Goal: Task Accomplishment & Management: Use online tool/utility

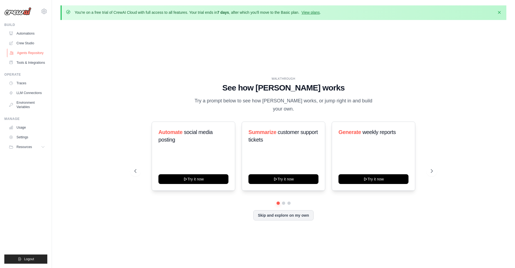
click at [31, 54] on link "Agents Repository" at bounding box center [27, 53] width 41 height 9
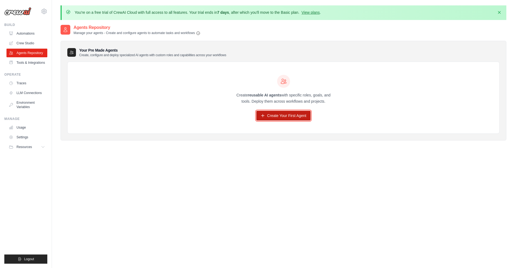
click at [287, 116] on link "Create Your First Agent" at bounding box center [283, 116] width 54 height 10
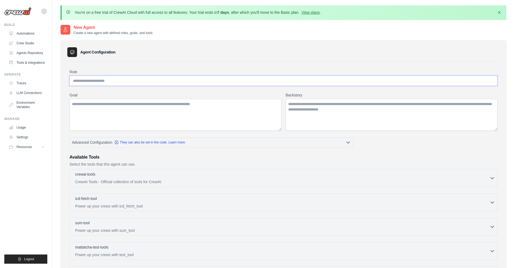
click at [90, 79] on input "Role" at bounding box center [284, 81] width 428 height 10
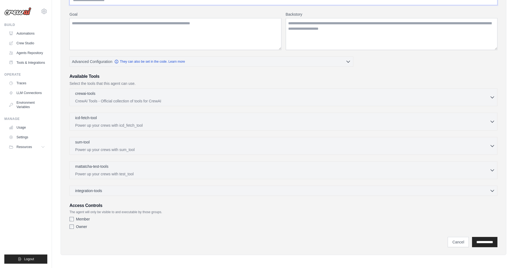
scroll to position [82, 0]
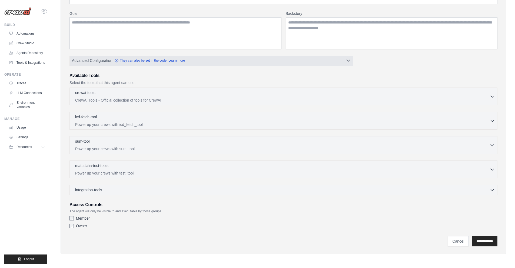
click at [341, 61] on button "Advanced Configuration They can also be set in the code. Learn more" at bounding box center [212, 61] width 284 height 10
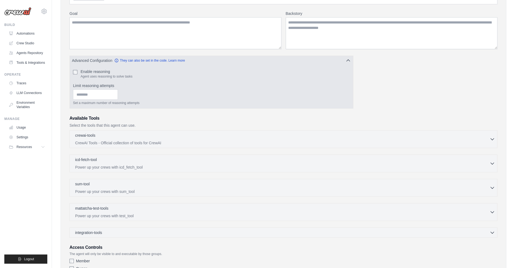
click at [341, 61] on button "Advanced Configuration They can also be set in the code. Learn more" at bounding box center [212, 61] width 284 height 10
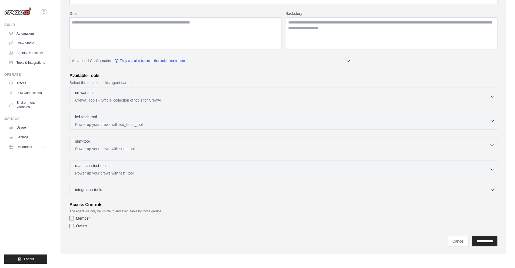
click at [483, 187] on div "integration-tools 0 selected" at bounding box center [285, 189] width 420 height 5
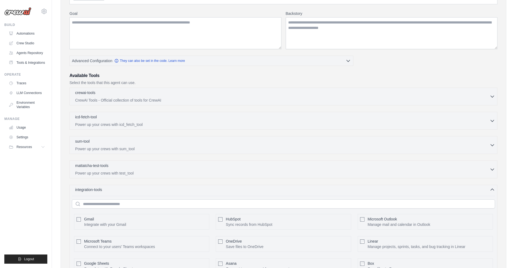
click at [480, 189] on div "integration-tools 0 selected" at bounding box center [285, 189] width 420 height 5
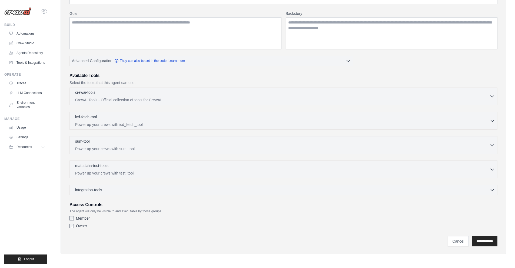
click at [163, 100] on p "CrewAI Tools - Official collection of tools for CrewAI" at bounding box center [282, 99] width 415 height 5
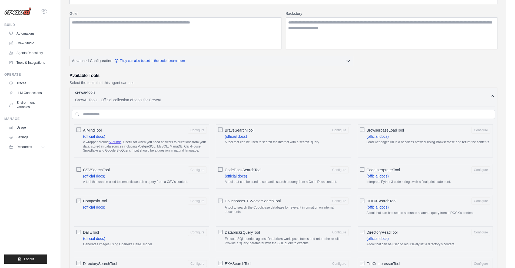
click at [212, 100] on p "CrewAI Tools - Official collection of tools for CrewAI" at bounding box center [282, 99] width 415 height 5
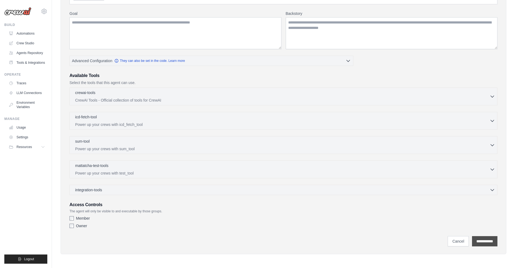
click at [495, 242] on input "**********" at bounding box center [484, 241] width 25 height 10
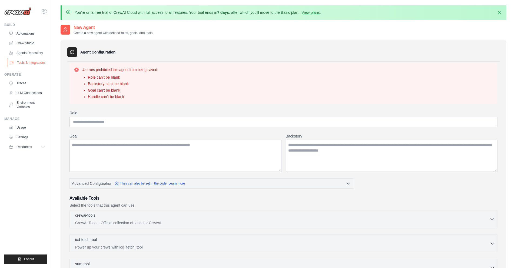
click at [32, 58] on link "Tools & Integrations" at bounding box center [27, 62] width 41 height 9
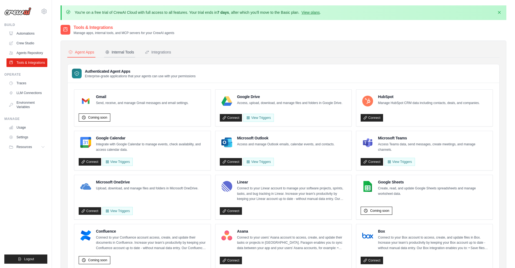
click at [120, 51] on div "Internal Tools" at bounding box center [119, 52] width 29 height 5
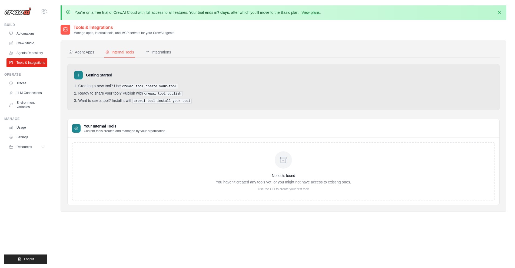
click at [301, 178] on div "No tools found You haven't created any tools yet, or you might not have access …" at bounding box center [283, 172] width 135 height 40
click at [163, 51] on div "Integrations" at bounding box center [158, 52] width 26 height 5
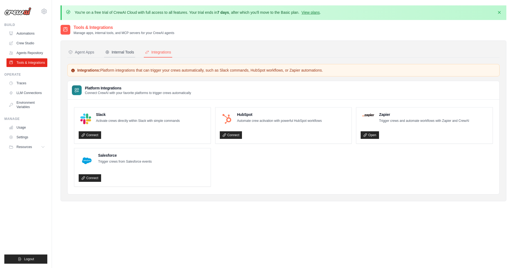
click at [127, 51] on div "Internal Tools" at bounding box center [119, 52] width 29 height 5
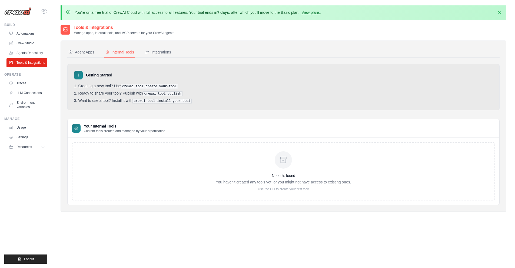
click at [131, 85] on pre "crewai tool create your-tool" at bounding box center [149, 86] width 57 height 5
click at [247, 175] on h3 "No tools found" at bounding box center [283, 175] width 135 height 5
click at [89, 51] on div "Agent Apps" at bounding box center [81, 52] width 26 height 5
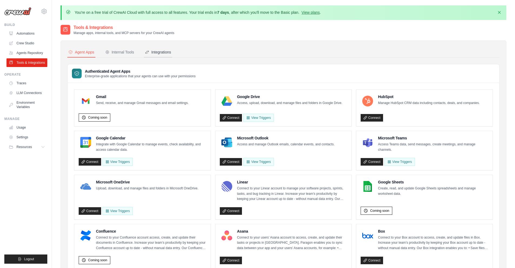
click at [158, 51] on div "Integrations" at bounding box center [158, 52] width 26 height 5
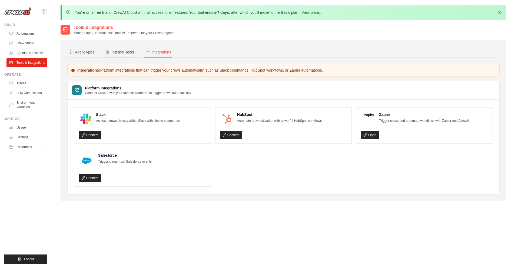
click at [109, 50] on icon at bounding box center [107, 52] width 4 height 4
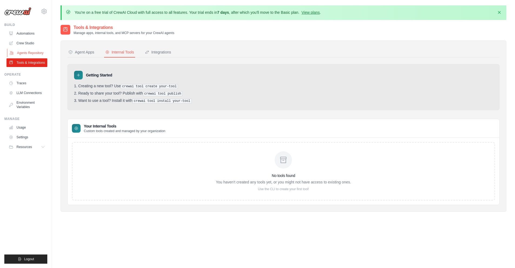
click at [31, 54] on link "Agents Repository" at bounding box center [27, 53] width 41 height 9
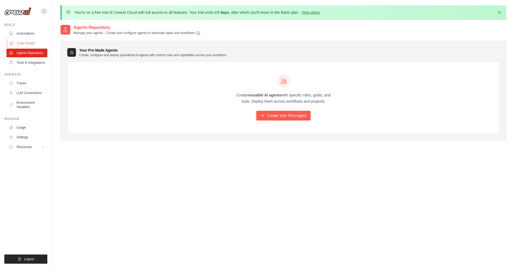
click at [24, 43] on link "Crew Studio" at bounding box center [27, 43] width 41 height 9
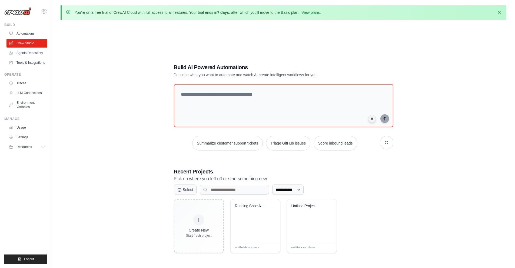
click at [25, 81] on link "Traces" at bounding box center [26, 83] width 41 height 9
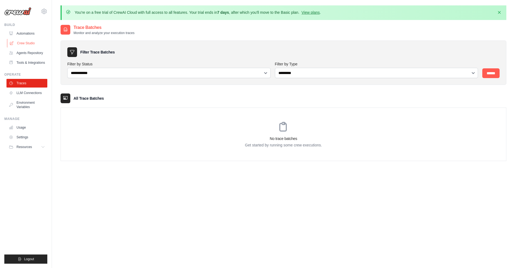
click at [30, 44] on link "Crew Studio" at bounding box center [27, 43] width 41 height 9
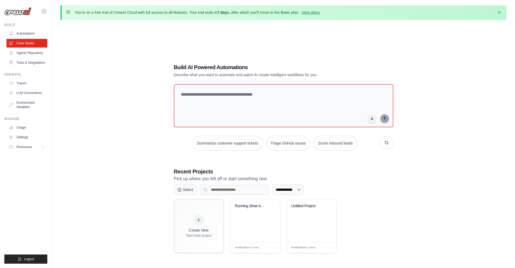
click at [23, 7] on img at bounding box center [17, 11] width 27 height 8
click at [45, 9] on icon at bounding box center [44, 11] width 6 height 6
click at [27, 35] on link "Automations" at bounding box center [27, 33] width 41 height 9
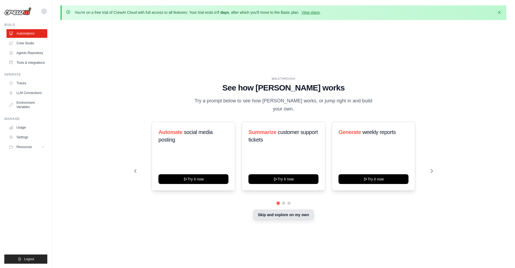
click at [288, 215] on button "Skip and explore on my own" at bounding box center [283, 215] width 60 height 10
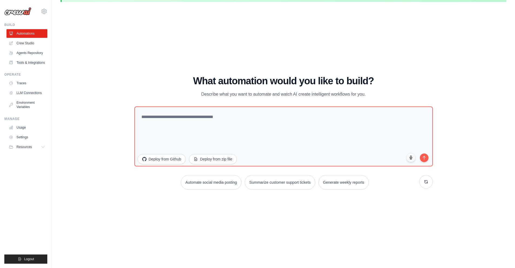
scroll to position [19, 0]
click at [14, 47] on link "Crew Studio" at bounding box center [27, 43] width 41 height 9
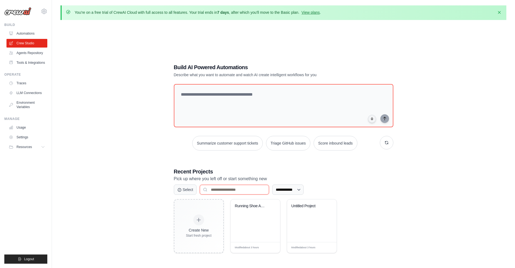
click at [229, 189] on input at bounding box center [234, 190] width 69 height 10
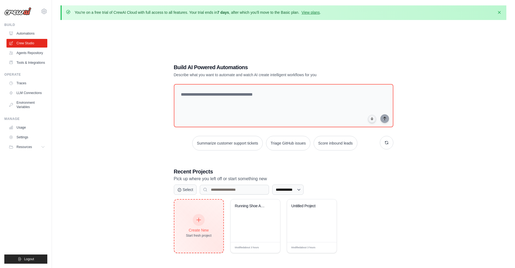
click at [203, 216] on div at bounding box center [199, 220] width 12 height 12
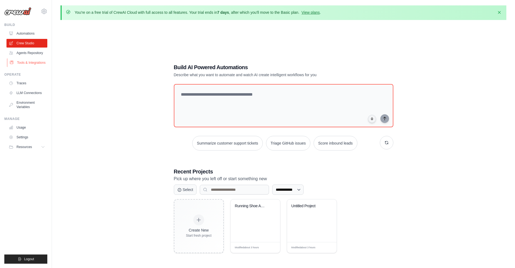
click at [32, 64] on link "Tools & Integrations" at bounding box center [27, 62] width 41 height 9
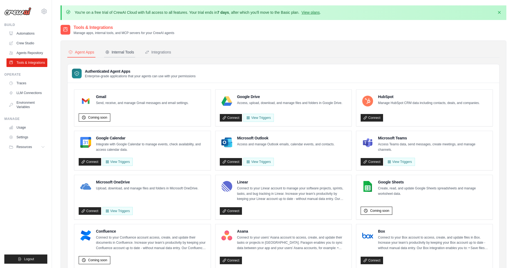
click at [126, 54] on div "Internal Tools" at bounding box center [119, 52] width 29 height 5
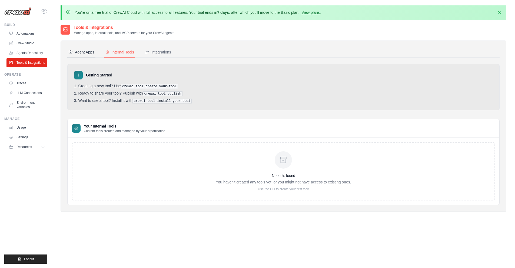
click at [73, 51] on icon at bounding box center [70, 52] width 4 height 4
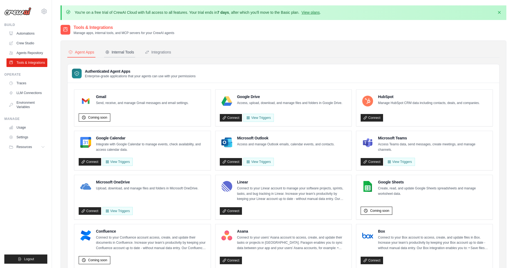
click at [122, 49] on button "Internal Tools" at bounding box center [119, 52] width 31 height 10
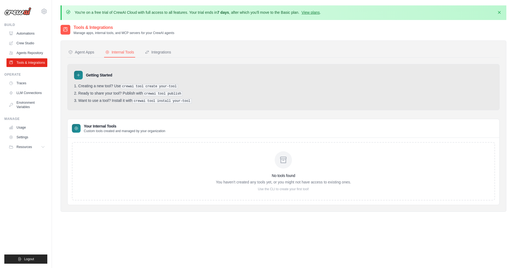
click at [154, 167] on div "No tools found You haven't created any tools yet, or you might not have access …" at bounding box center [283, 171] width 423 height 58
click at [41, 150] on button "Resources" at bounding box center [27, 147] width 41 height 9
click at [34, 181] on span "Video Tutorials" at bounding box center [29, 182] width 21 height 4
drag, startPoint x: 201, startPoint y: 170, endPoint x: 232, endPoint y: 176, distance: 31.7
click at [205, 170] on div "No tools found You haven't created any tools yet, or you might not have access …" at bounding box center [283, 171] width 423 height 58
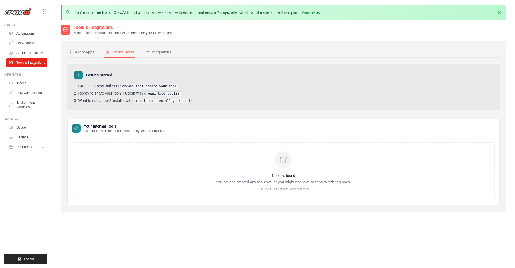
click at [261, 177] on h3 "No tools found" at bounding box center [283, 175] width 135 height 5
click at [280, 192] on div "No tools found You haven't created any tools yet, or you might not have access …" at bounding box center [283, 171] width 423 height 58
click at [30, 101] on link "Environment Variables" at bounding box center [27, 104] width 41 height 13
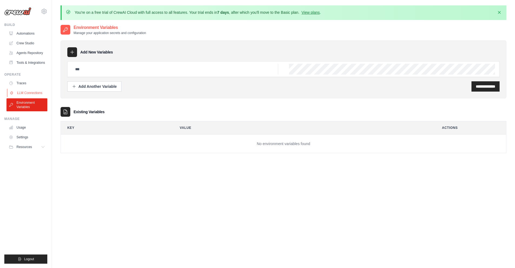
click at [35, 90] on link "LLM Connections" at bounding box center [27, 93] width 41 height 9
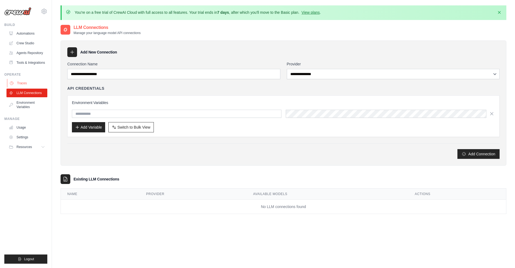
click at [29, 86] on link "Traces" at bounding box center [27, 83] width 41 height 9
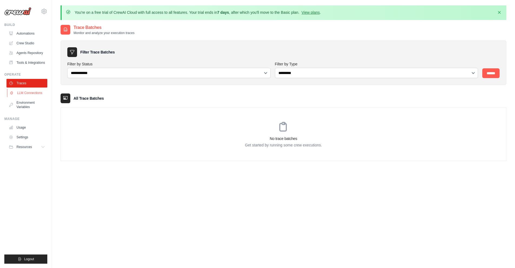
click at [33, 94] on link "LLM Connections" at bounding box center [27, 93] width 41 height 9
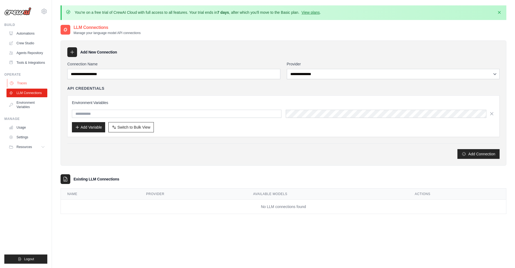
click at [30, 85] on link "Traces" at bounding box center [27, 83] width 41 height 9
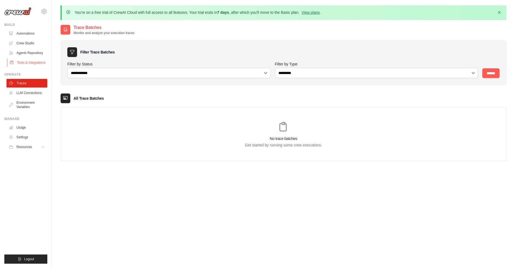
click at [32, 59] on link "Tools & Integrations" at bounding box center [27, 62] width 41 height 9
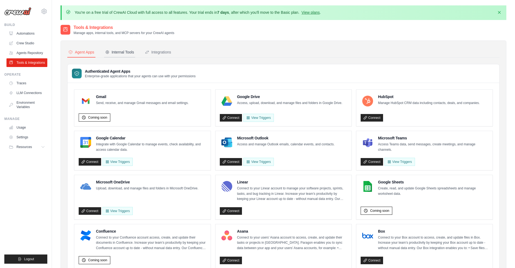
click at [129, 57] on button "Internal Tools" at bounding box center [119, 52] width 31 height 10
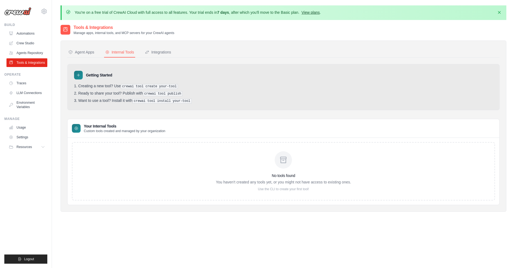
click at [318, 10] on link "View plans" at bounding box center [311, 12] width 18 height 4
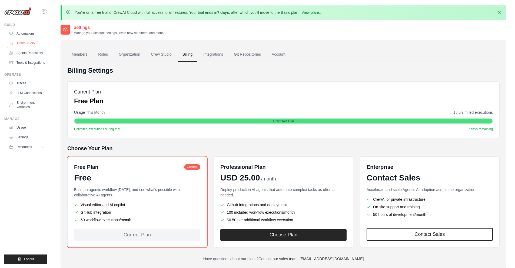
click at [32, 40] on link "Crew Studio" at bounding box center [27, 43] width 41 height 9
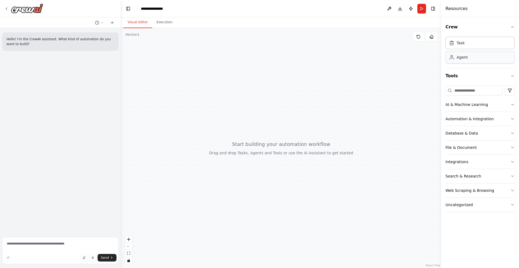
click at [473, 60] on div "Agent" at bounding box center [480, 57] width 69 height 12
drag, startPoint x: 462, startPoint y: 57, endPoint x: 477, endPoint y: 58, distance: 15.0
click at [462, 57] on div "Agent" at bounding box center [462, 57] width 11 height 5
click at [2, 7] on button "Toggle Sidebar" at bounding box center [0, 134] width 4 height 268
click at [5, 7] on icon at bounding box center [6, 8] width 4 height 4
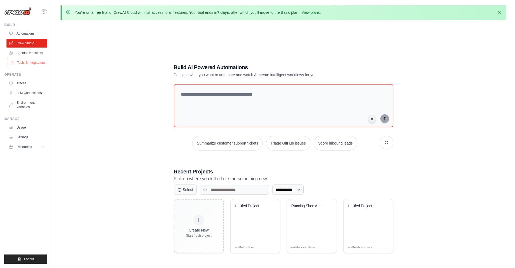
click at [31, 62] on link "Tools & Integrations" at bounding box center [27, 62] width 41 height 9
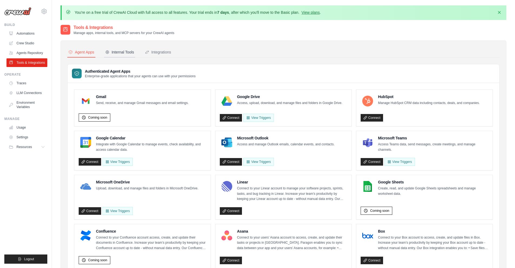
click at [129, 50] on div "Internal Tools" at bounding box center [119, 52] width 29 height 5
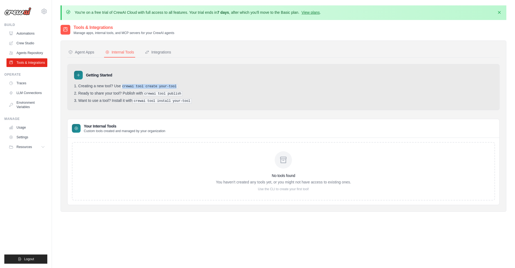
drag, startPoint x: 178, startPoint y: 86, endPoint x: 123, endPoint y: 85, distance: 54.4
click at [123, 85] on pre "crewai tool create your-tool" at bounding box center [149, 86] width 57 height 5
copy pre "crewai tool create your-tool"
click at [29, 42] on link "Crew Studio" at bounding box center [27, 43] width 41 height 9
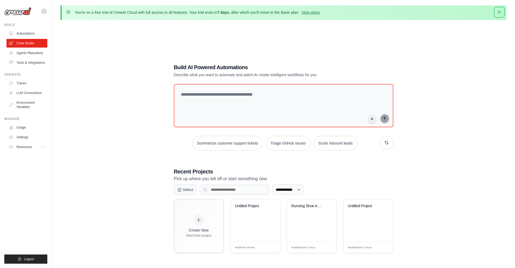
click at [499, 11] on icon "button" at bounding box center [499, 12] width 3 height 3
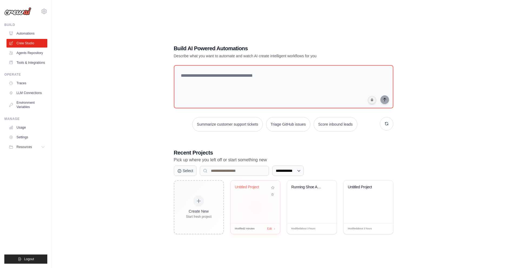
click at [244, 190] on div "Untitled Project" at bounding box center [251, 188] width 33 height 7
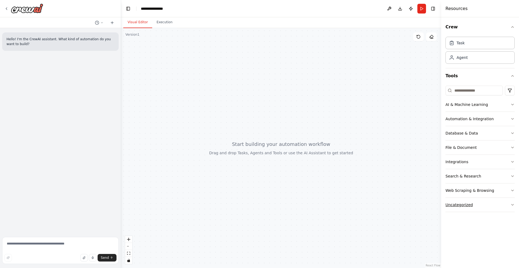
click at [479, 206] on button "Uncategorized" at bounding box center [480, 205] width 69 height 14
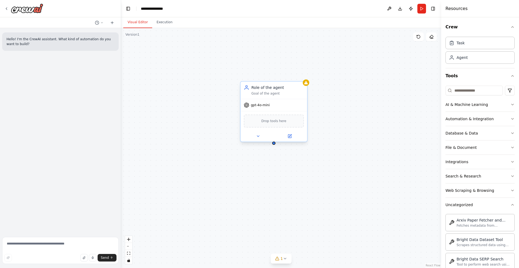
click at [282, 124] on div "Drop tools here" at bounding box center [274, 121] width 60 height 13
click at [264, 121] on span "Drop tools here" at bounding box center [274, 120] width 25 height 5
click at [257, 135] on icon at bounding box center [258, 136] width 4 height 4
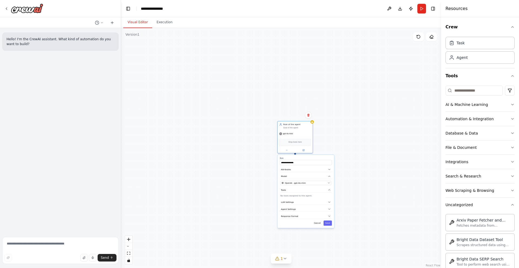
click at [186, 169] on div "**********" at bounding box center [281, 148] width 320 height 240
click at [166, 22] on button "Execution" at bounding box center [164, 22] width 25 height 11
click at [137, 25] on button "Visual Editor" at bounding box center [137, 22] width 29 height 11
